Goal: Entertainment & Leisure: Browse casually

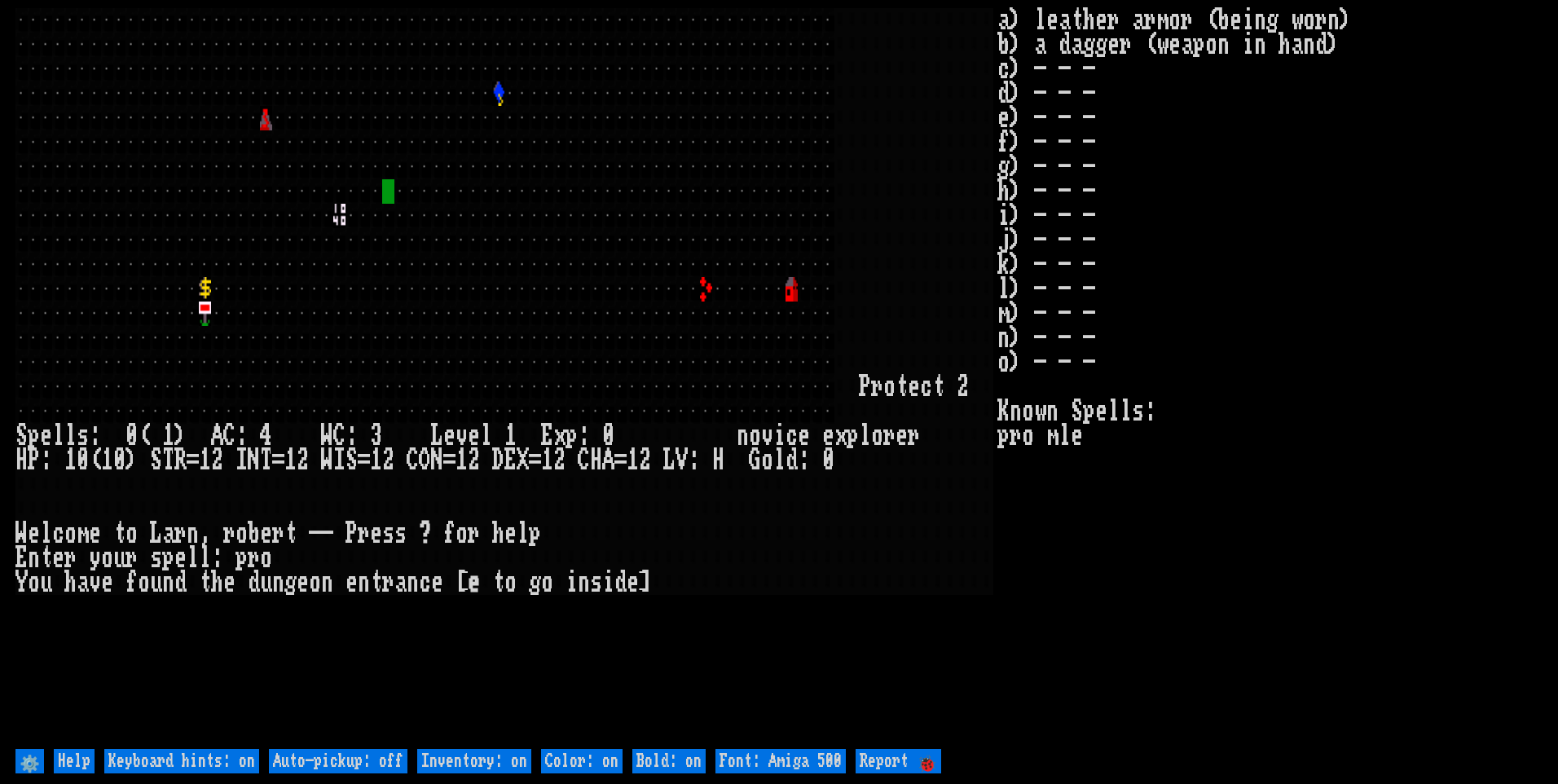
click at [368, 760] on off "Auto-pickup: off" at bounding box center [338, 761] width 139 height 25
type off "Auto-pickup: on"
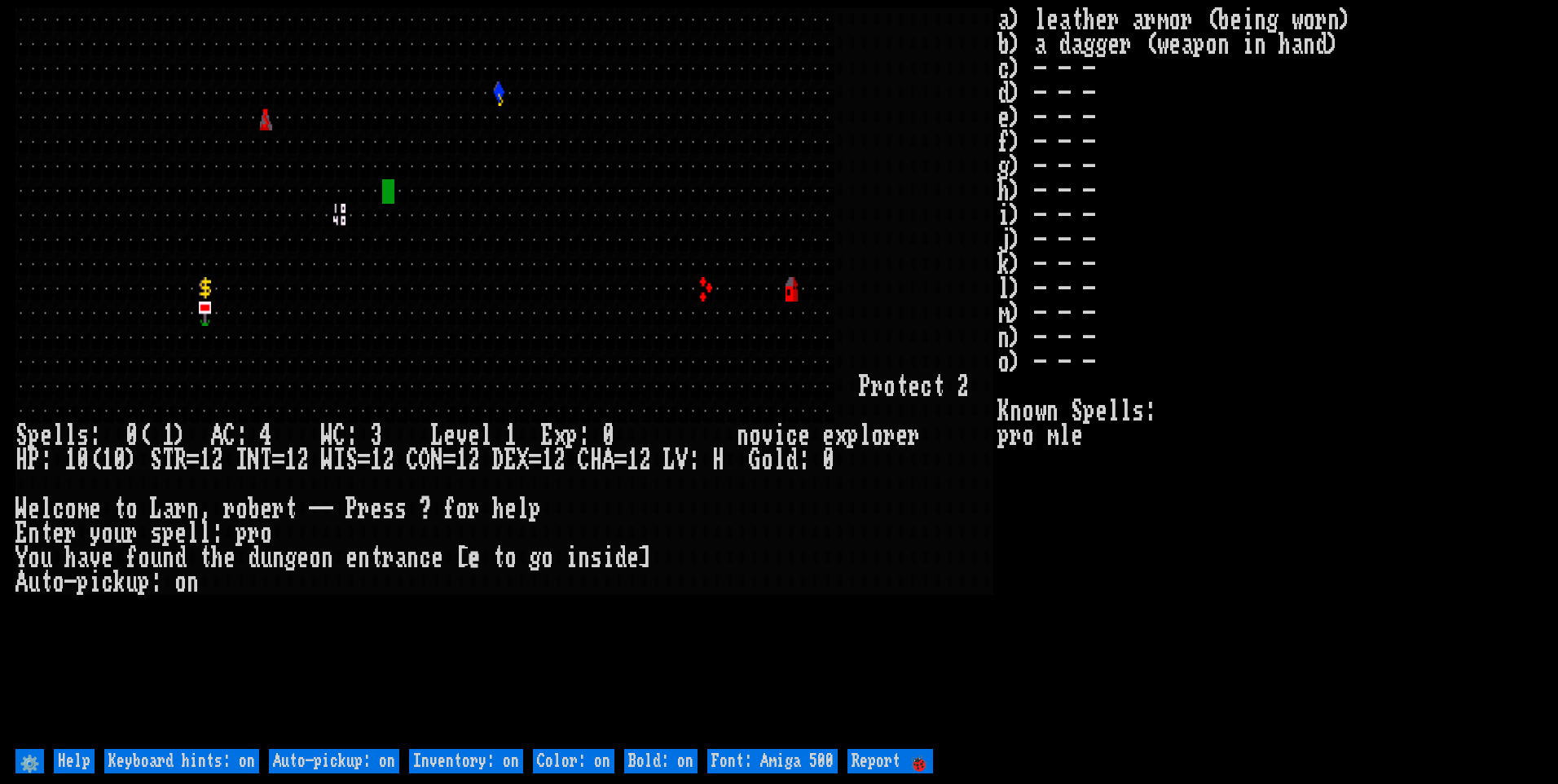
click at [479, 768] on on "Inventory: on" at bounding box center [466, 761] width 114 height 25
type on "Inventory: off"
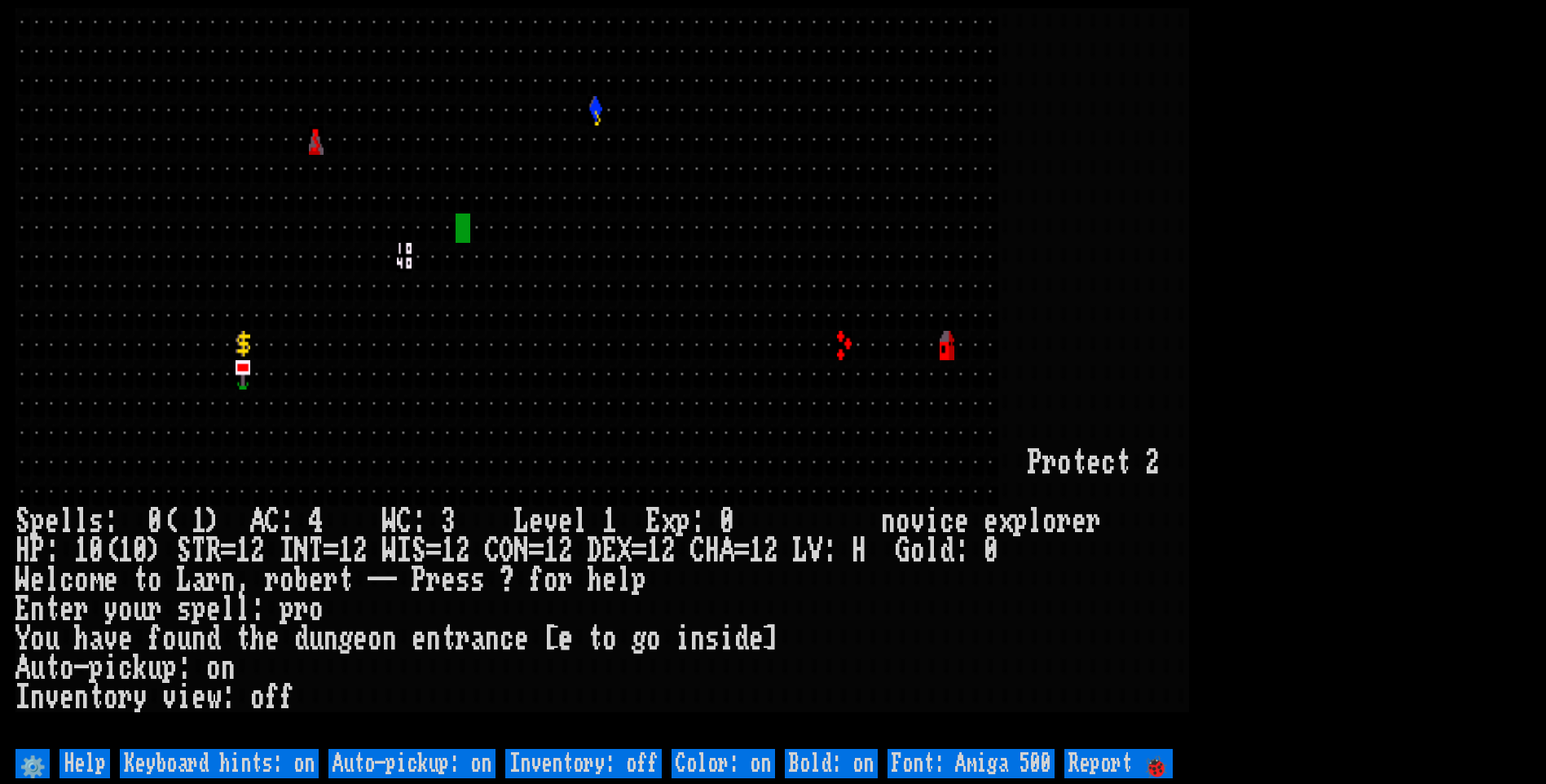
click at [937, 754] on 500 "Font: Amiga 500" at bounding box center [971, 764] width 167 height 29
type 500 "Font: Amiga 1200"
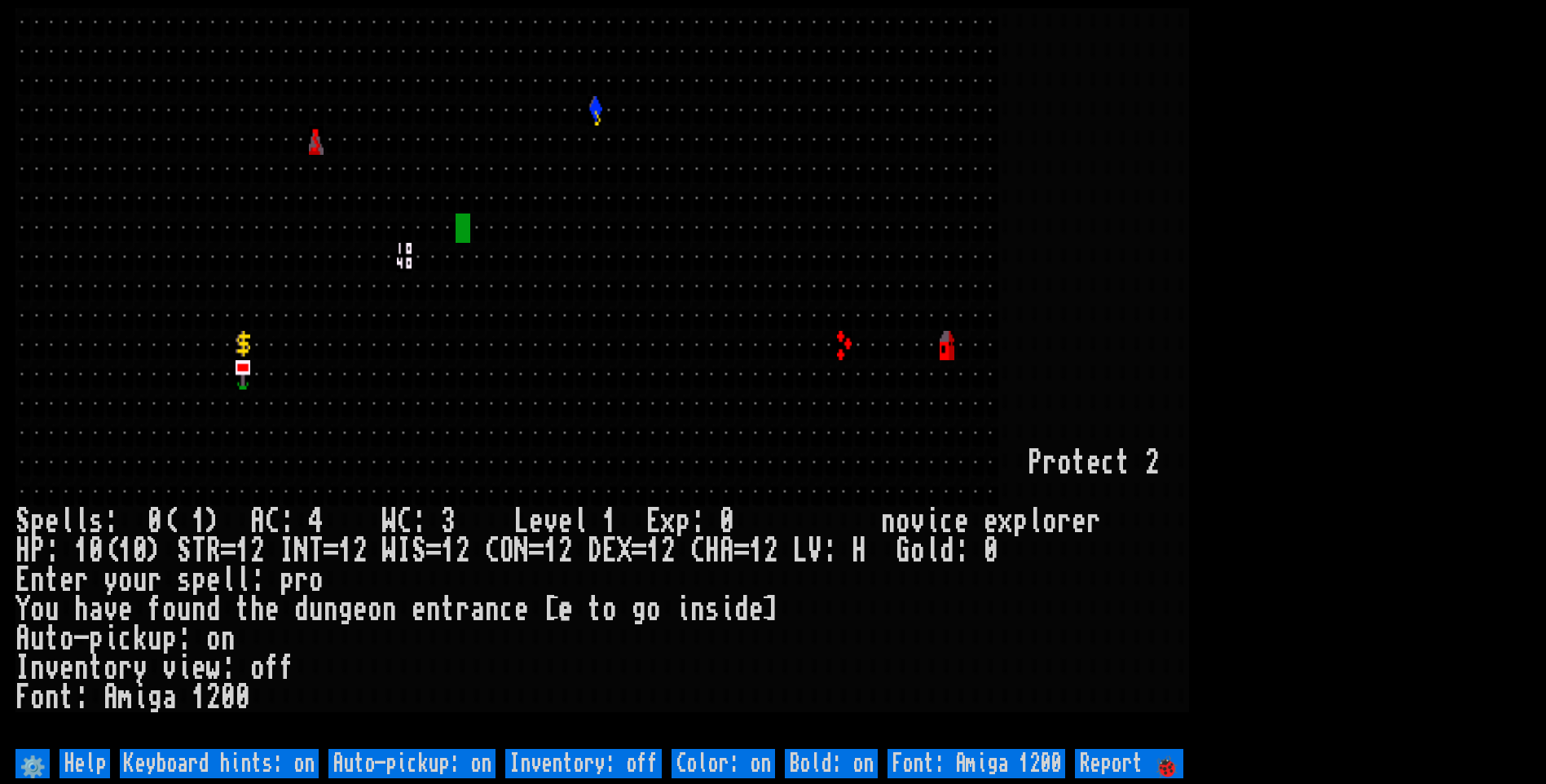
drag, startPoint x: 1353, startPoint y: 279, endPoint x: 1342, endPoint y: 277, distance: 11.2
click at [1345, 277] on larn at bounding box center [773, 376] width 1516 height 736
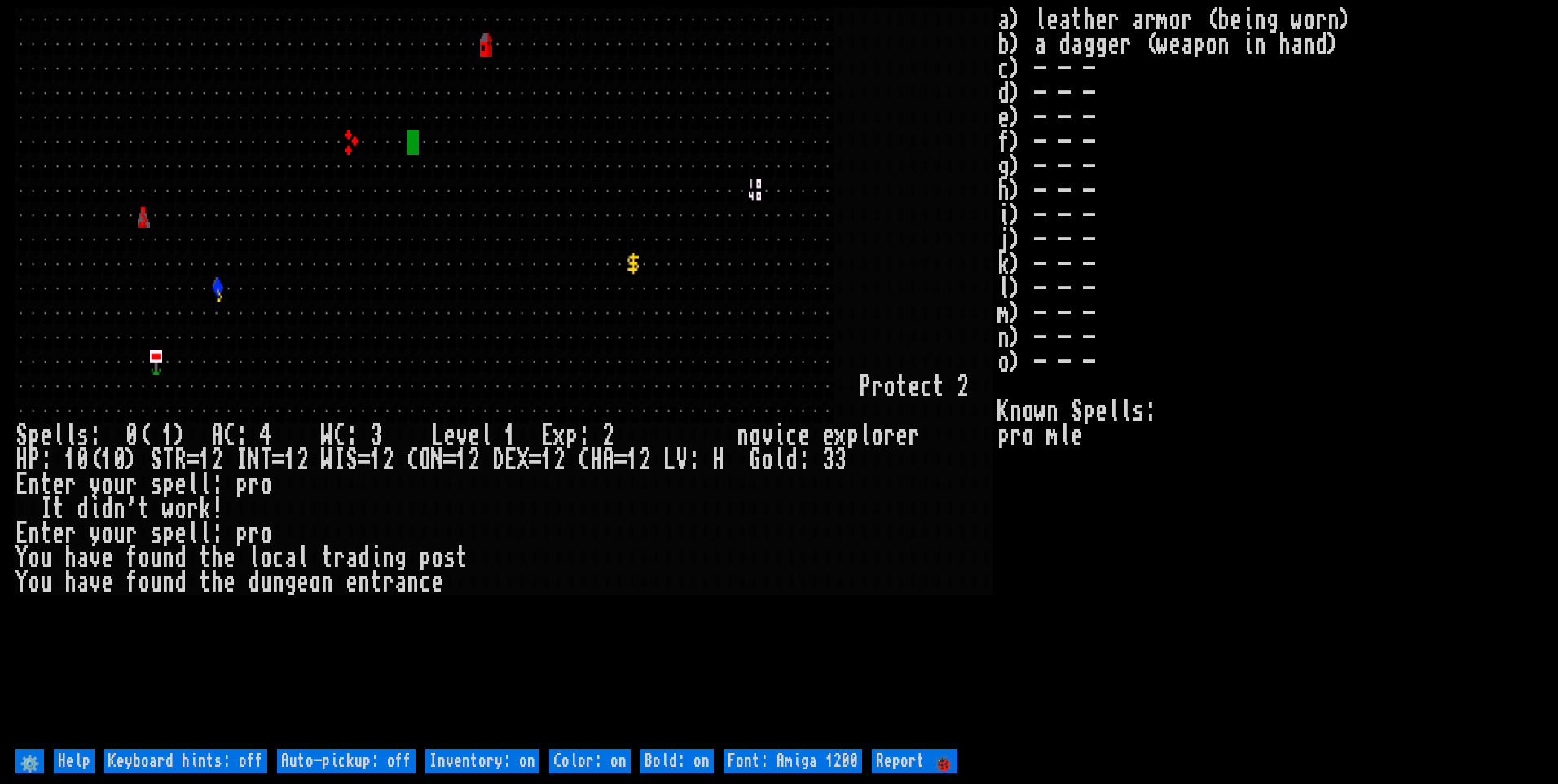
click at [368, 763] on off "Auto-pickup: off" at bounding box center [346, 761] width 139 height 25
type off "Auto-pickup: on"
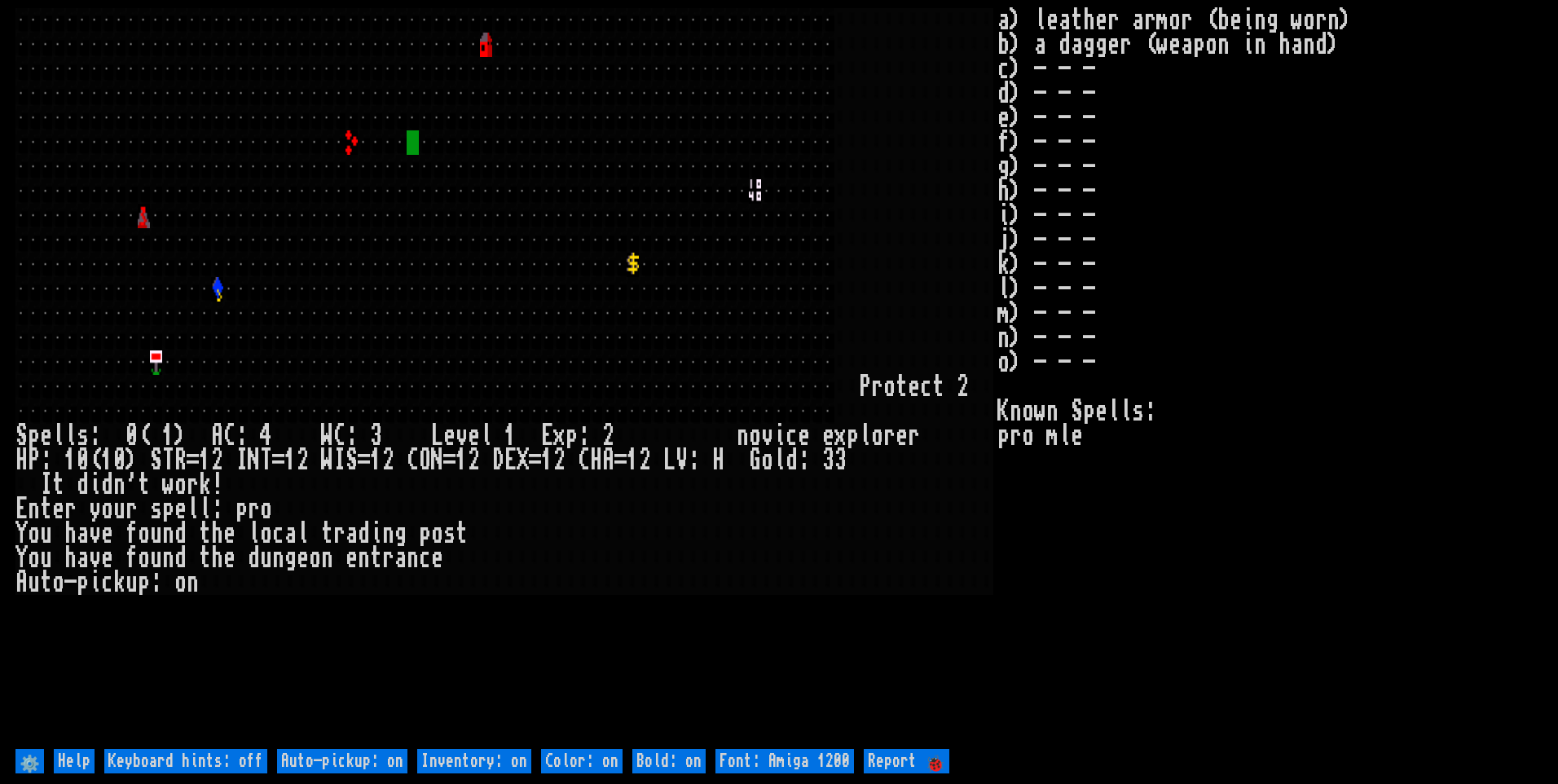
click at [448, 759] on on "Inventory: on" at bounding box center [474, 761] width 114 height 25
type on "Inventory: off"
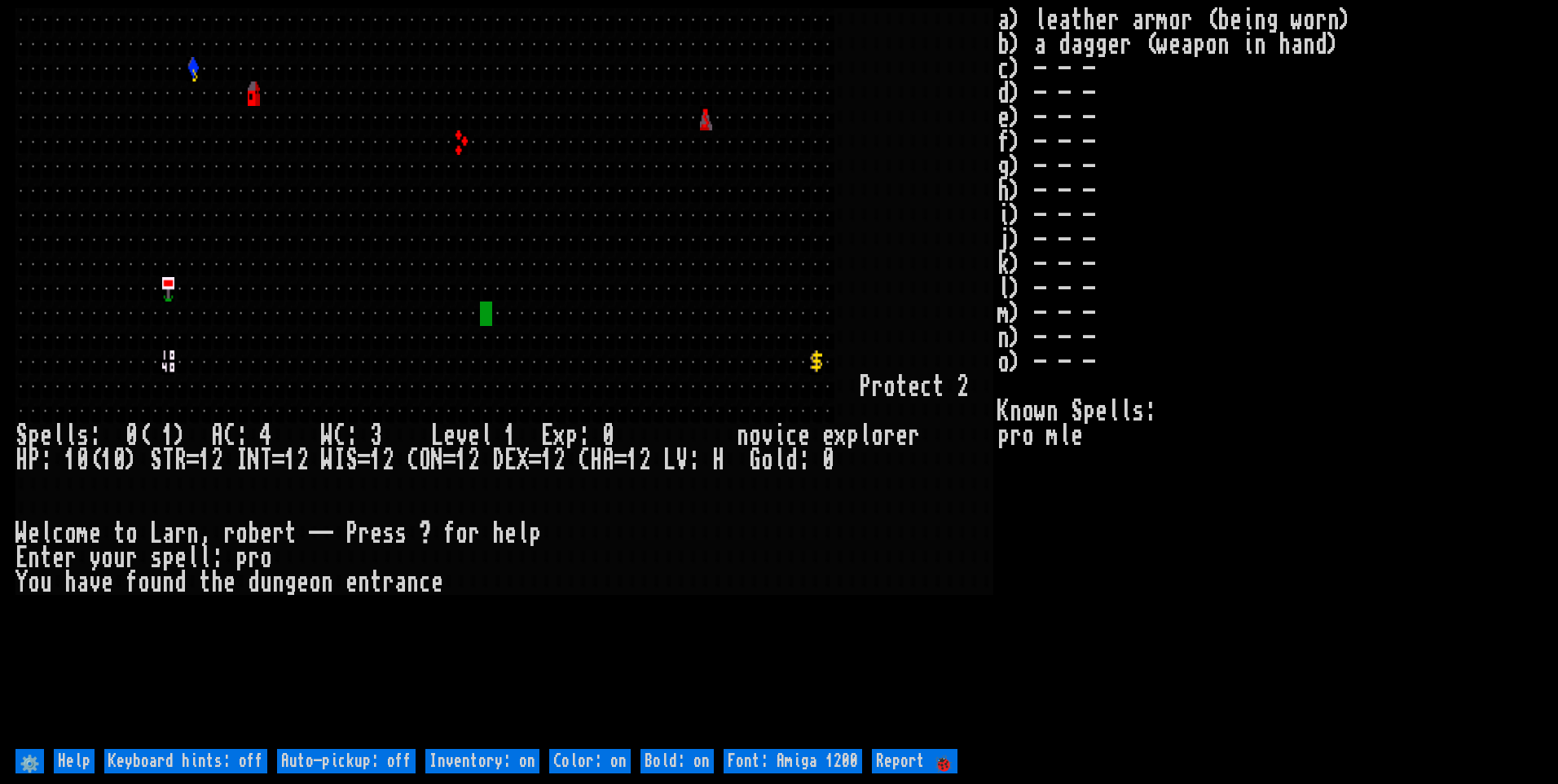
click at [398, 759] on off "Auto-pickup: off" at bounding box center [346, 761] width 139 height 25
type off "Auto-pickup: on"
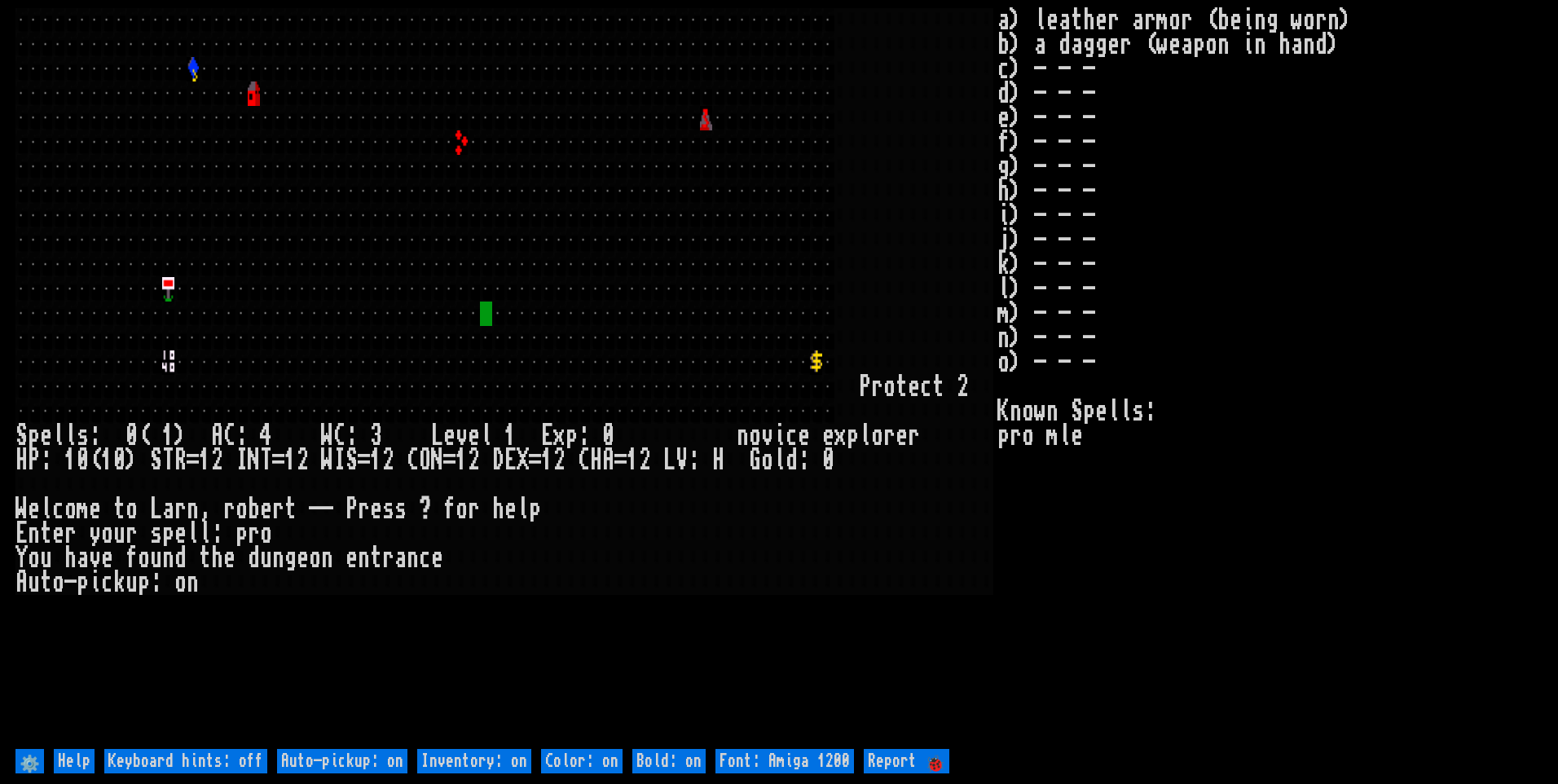
click at [488, 762] on on "Inventory: on" at bounding box center [474, 761] width 114 height 25
type on "Inventory: off"
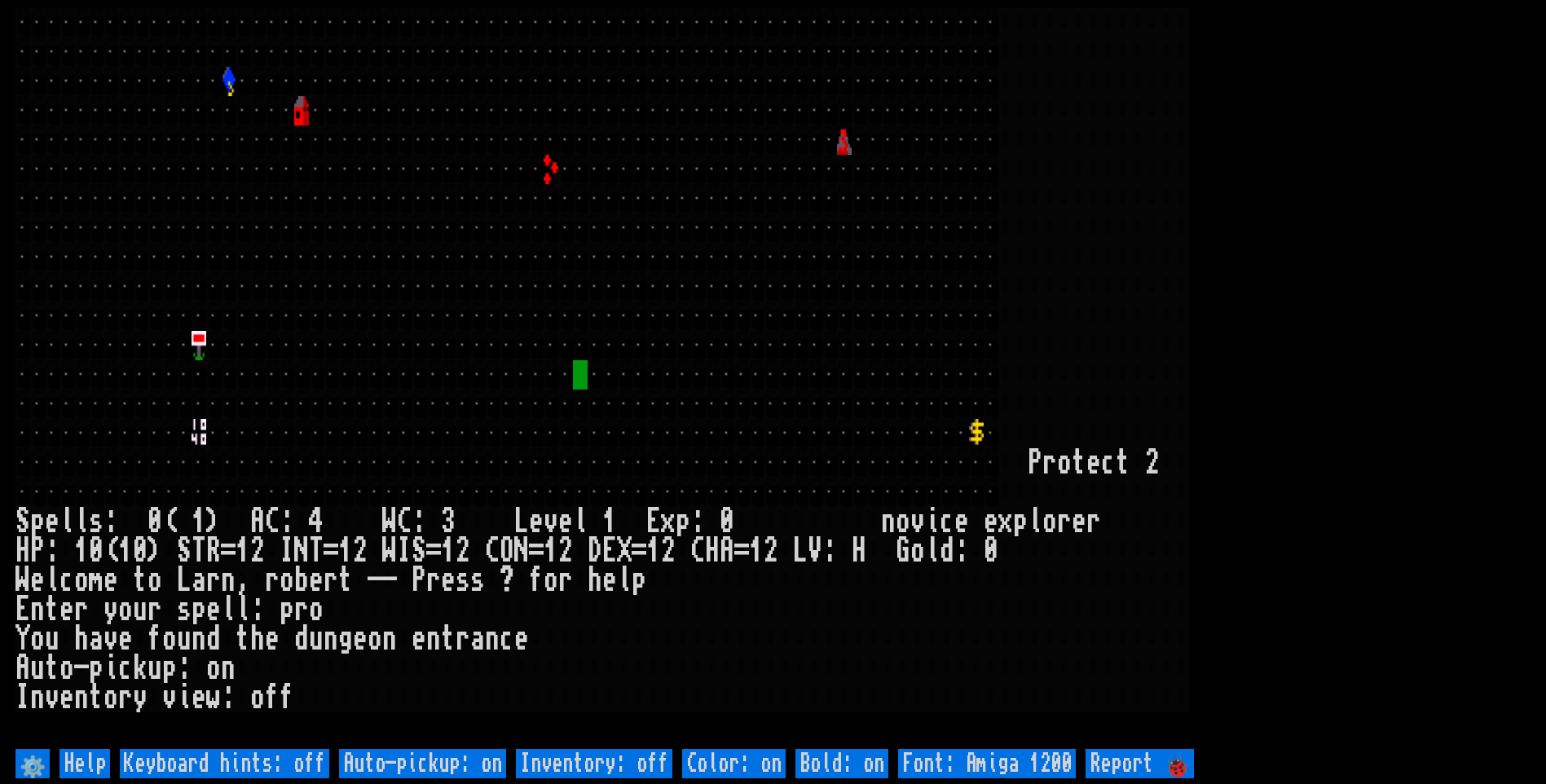
click at [1393, 383] on larn at bounding box center [773, 376] width 1516 height 736
